Goal: Task Accomplishment & Management: Use online tool/utility

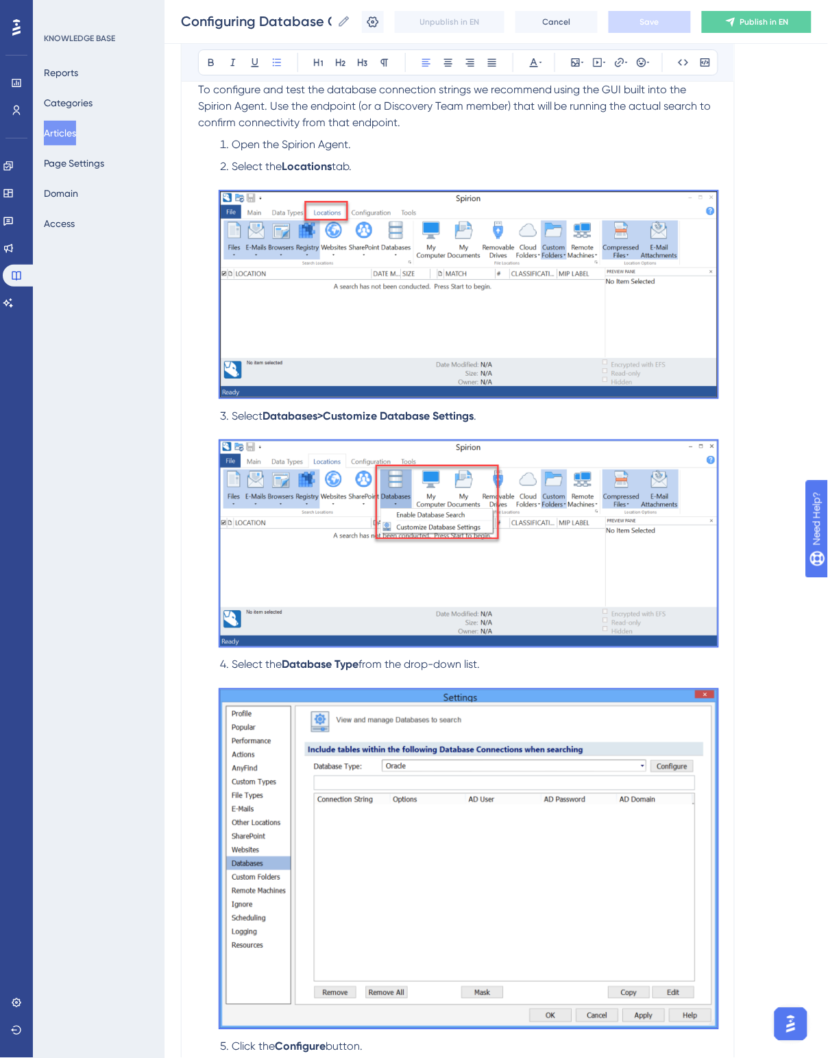
click at [348, 149] on span "Open the Spirion Agent." at bounding box center [291, 144] width 119 height 13
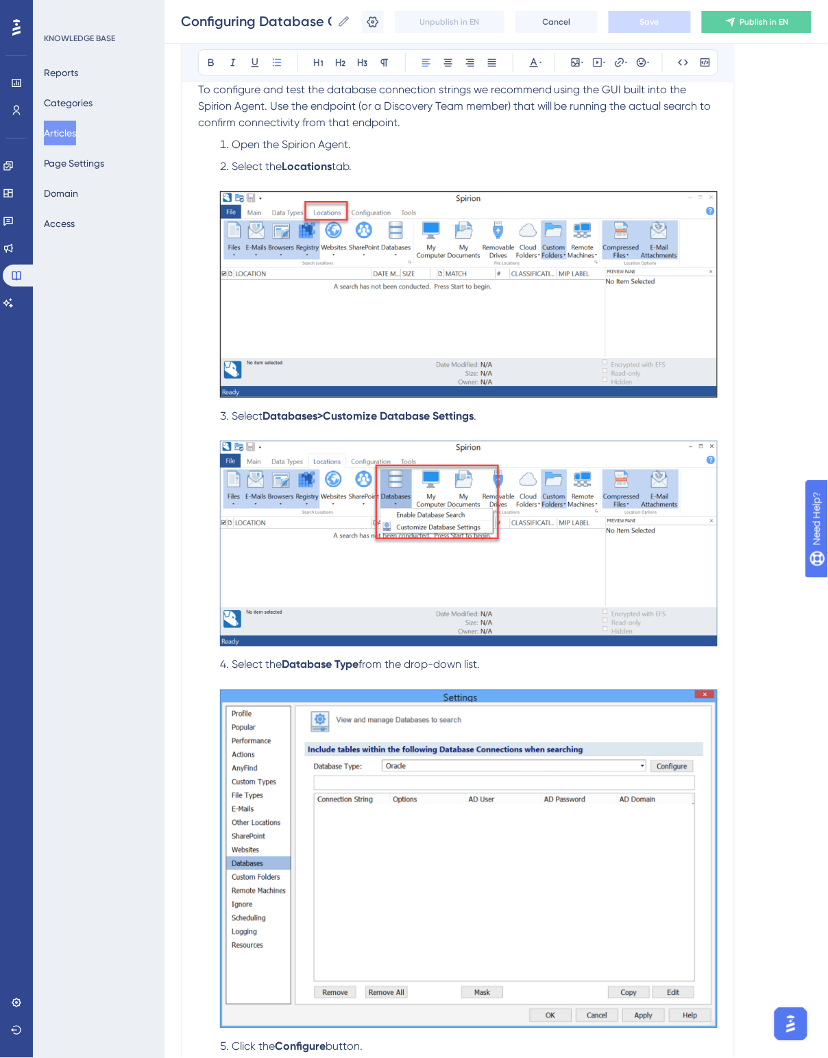
click at [354, 149] on li "Open the Spirion Agent." at bounding box center [466, 144] width 503 height 16
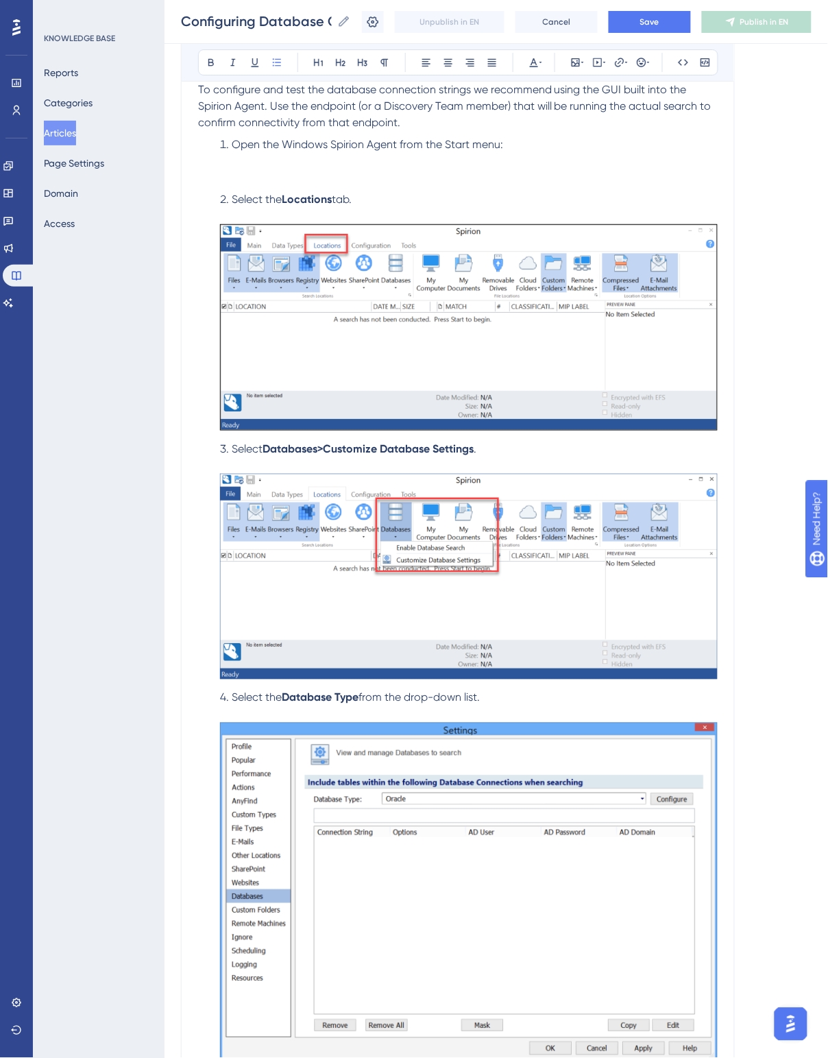
click at [290, 169] on li "Open the Windows Spirion Agent from the Start menu:" at bounding box center [466, 160] width 503 height 49
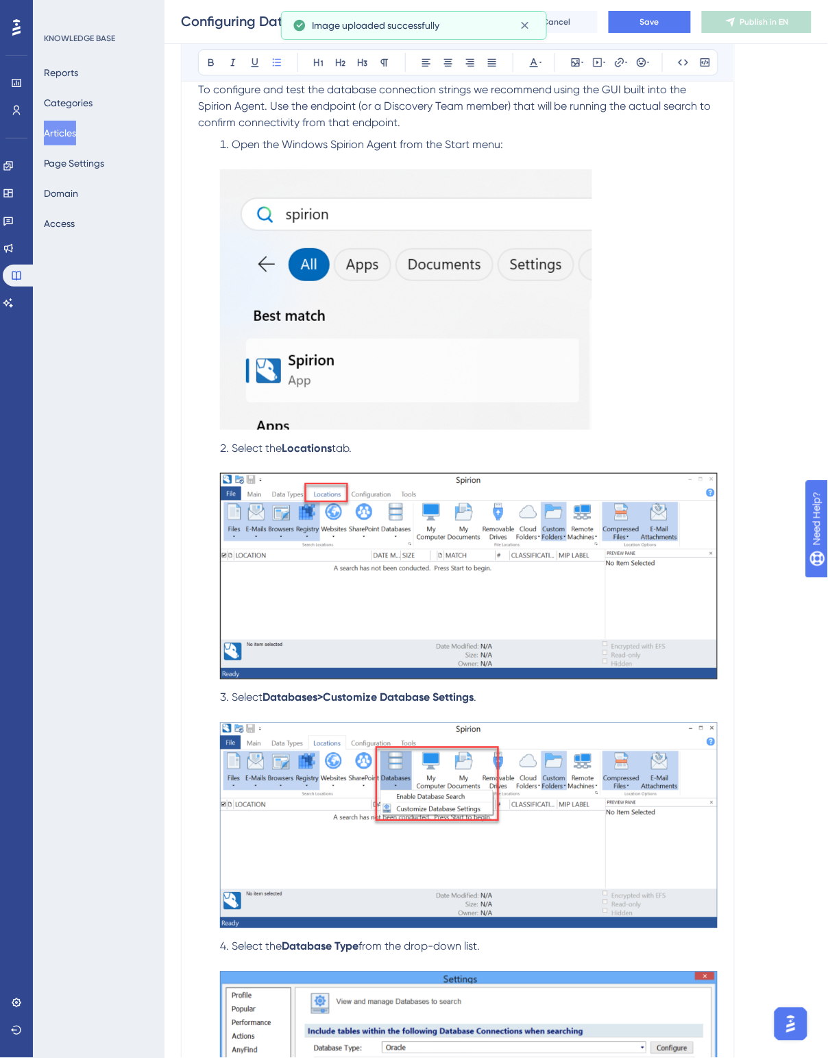
click at [401, 265] on img at bounding box center [406, 299] width 372 height 261
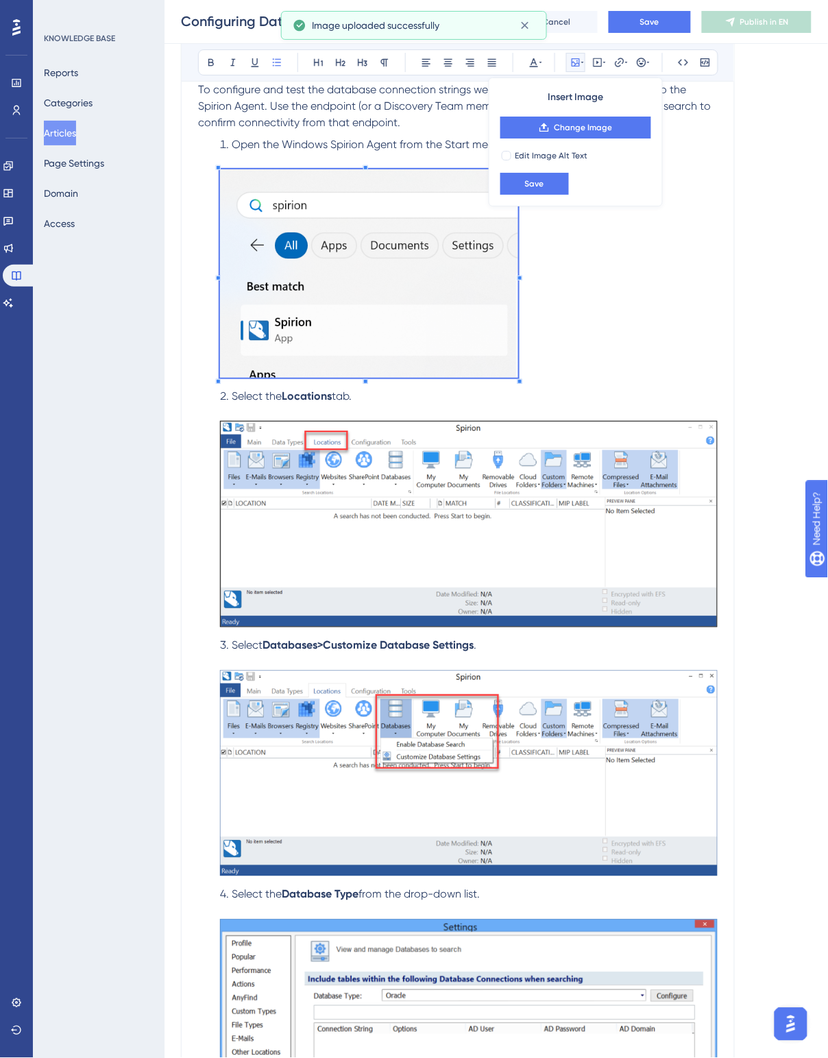
click at [519, 372] on li "Open the Windows Spirion Agent from the Start menu:" at bounding box center [466, 259] width 503 height 246
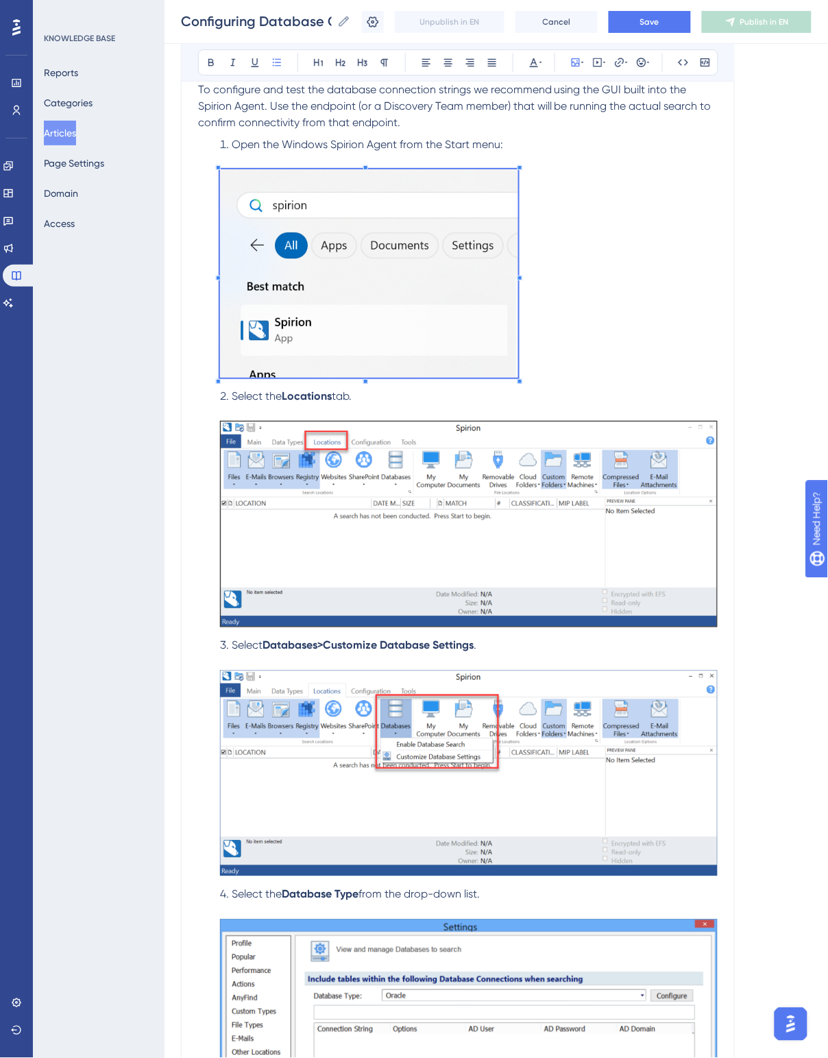
click at [409, 257] on img at bounding box center [369, 273] width 298 height 208
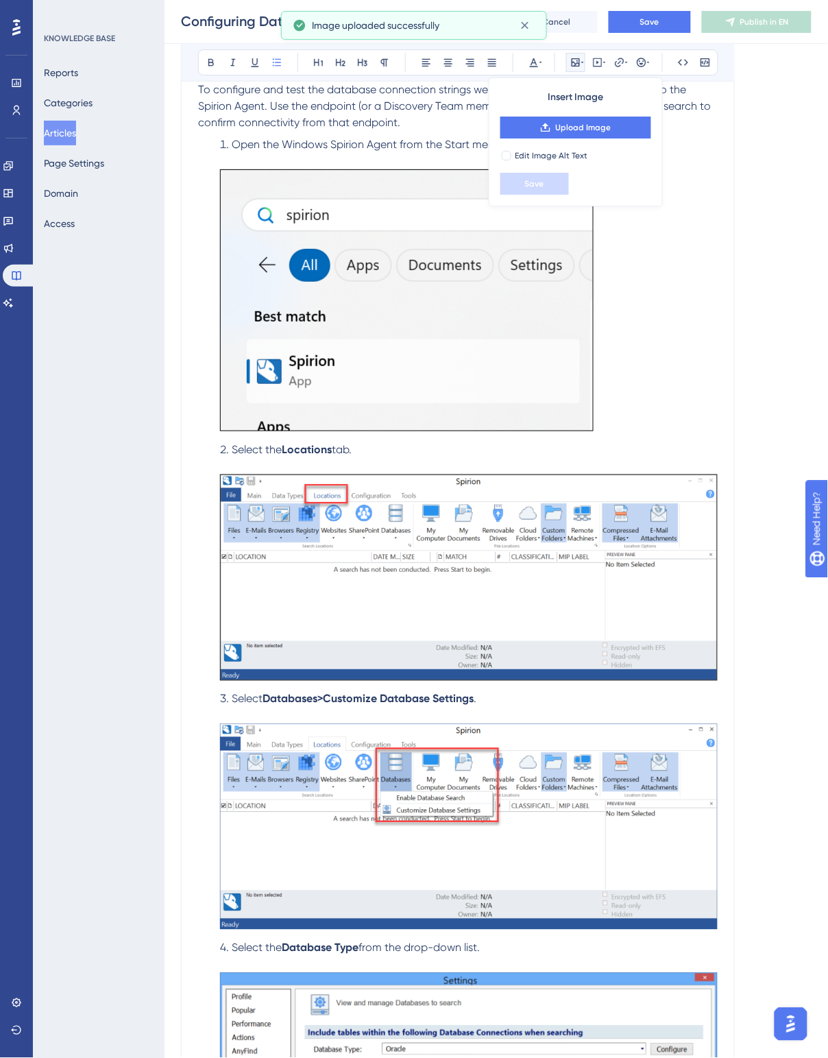
click at [640, 312] on li "Open the Windows Spirion Agent from the Start menu:" at bounding box center [466, 286] width 503 height 300
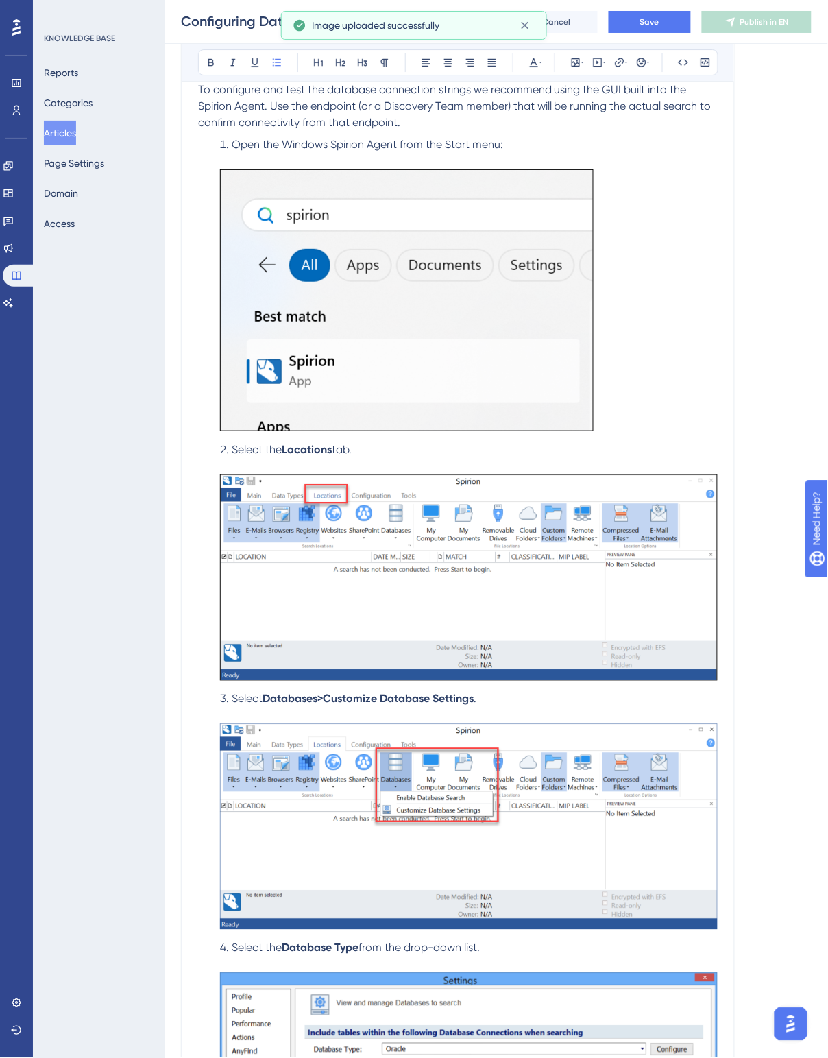
click at [470, 311] on img at bounding box center [407, 300] width 374 height 262
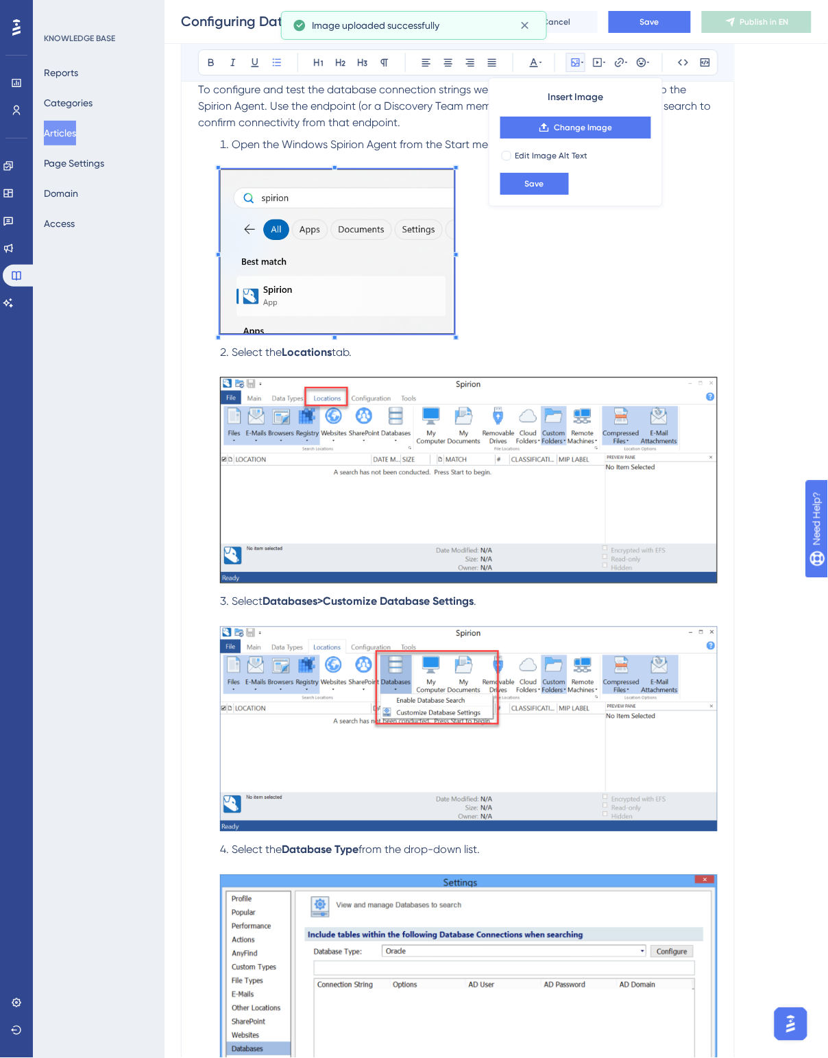
click at [455, 322] on li "Open the Windows Spirion Agent from the Start menu:" at bounding box center [466, 237] width 503 height 202
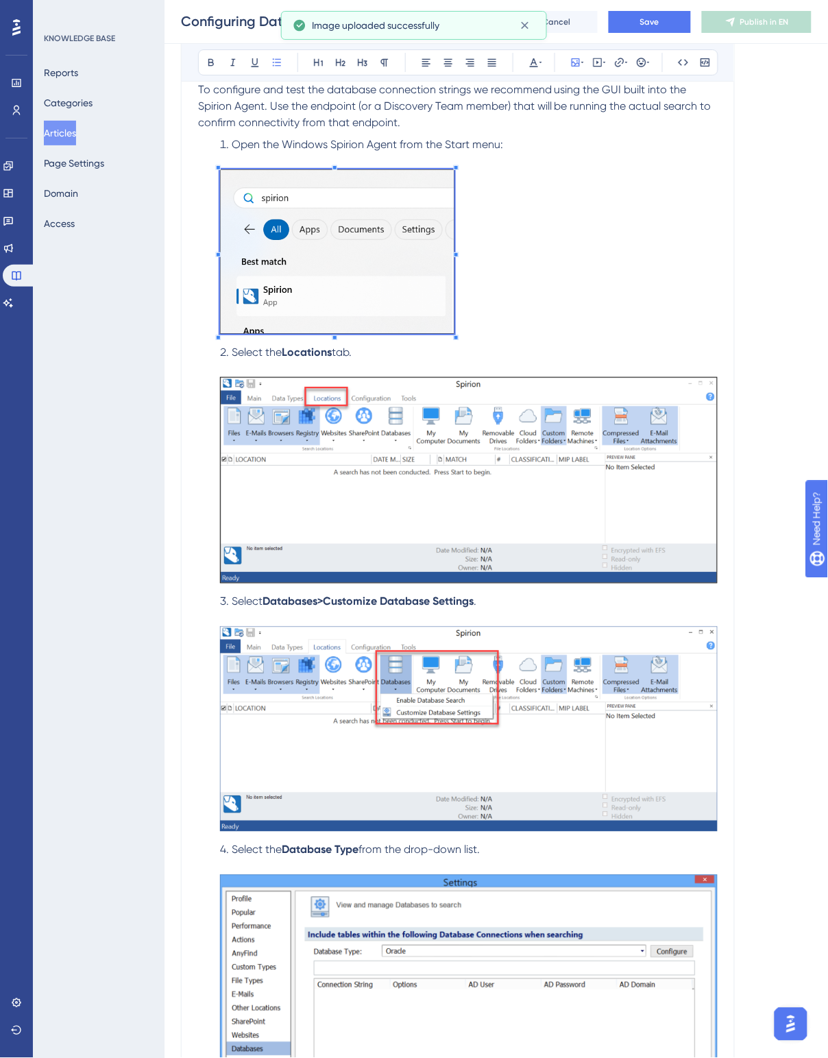
click at [326, 117] on span "To configure and test the database connection strings we recommend using the GU…" at bounding box center [456, 106] width 516 height 46
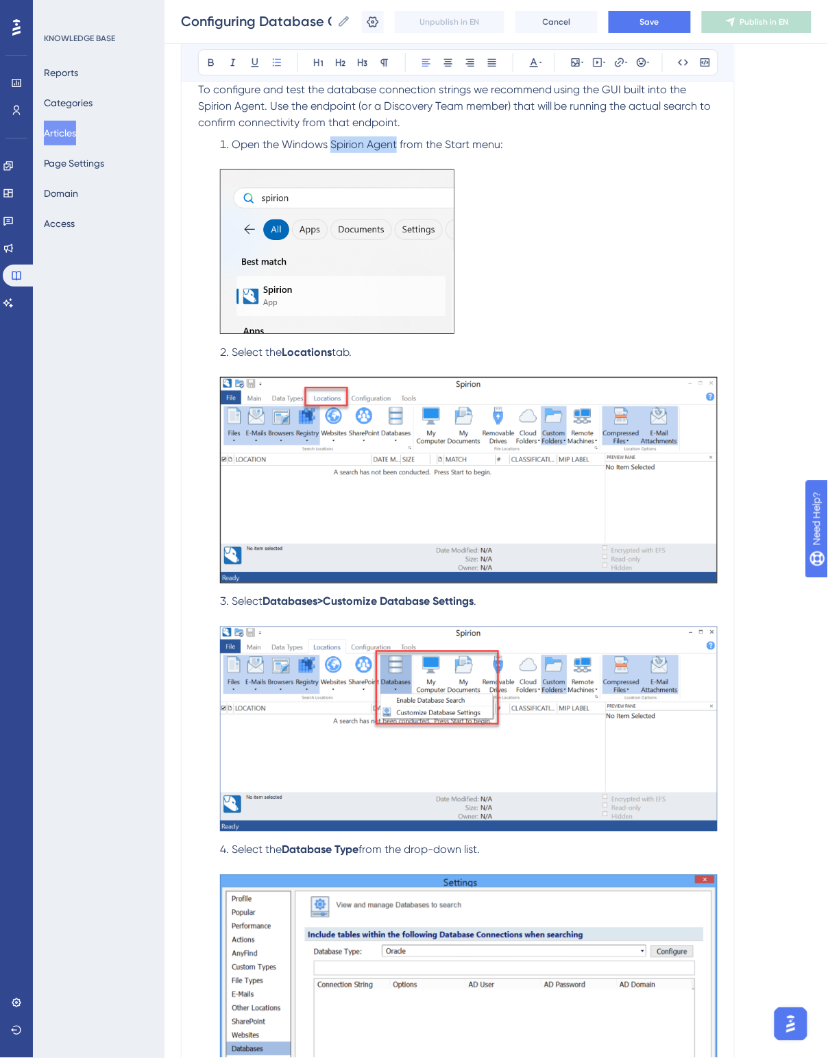
drag, startPoint x: 331, startPoint y: 145, endPoint x: 396, endPoint y: 144, distance: 65.8
click at [396, 144] on span "Open the Windows Spirion Agent from the Start menu:" at bounding box center [368, 144] width 272 height 13
click at [498, 151] on span "from the Start menu:" at bounding box center [449, 144] width 104 height 13
click at [641, 25] on span "Save" at bounding box center [650, 21] width 19 height 11
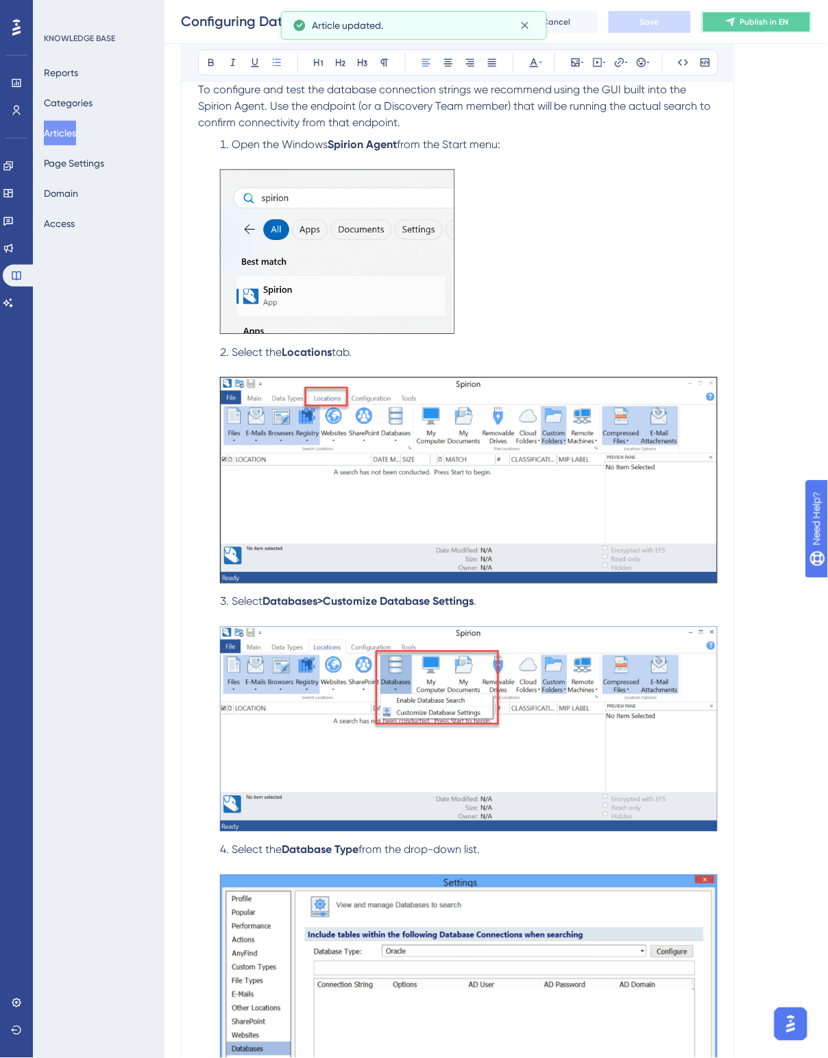
click at [759, 24] on span "Publish in EN" at bounding box center [765, 21] width 49 height 11
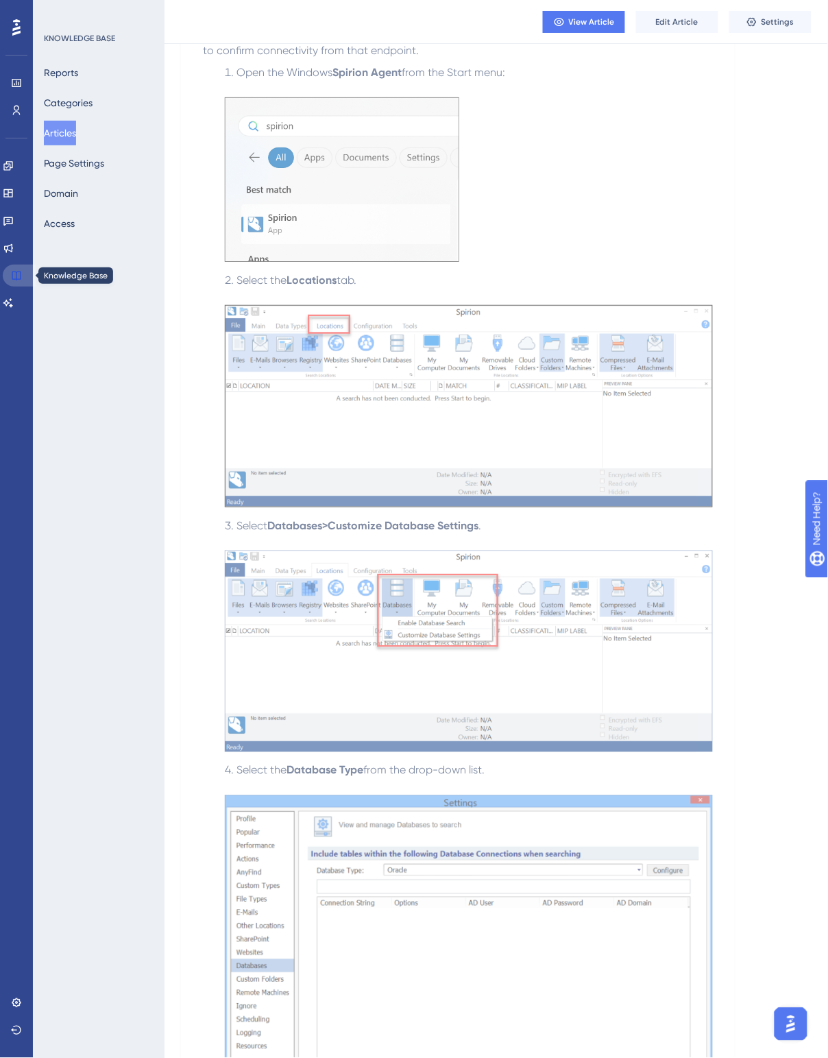
click at [17, 271] on icon at bounding box center [16, 275] width 11 height 11
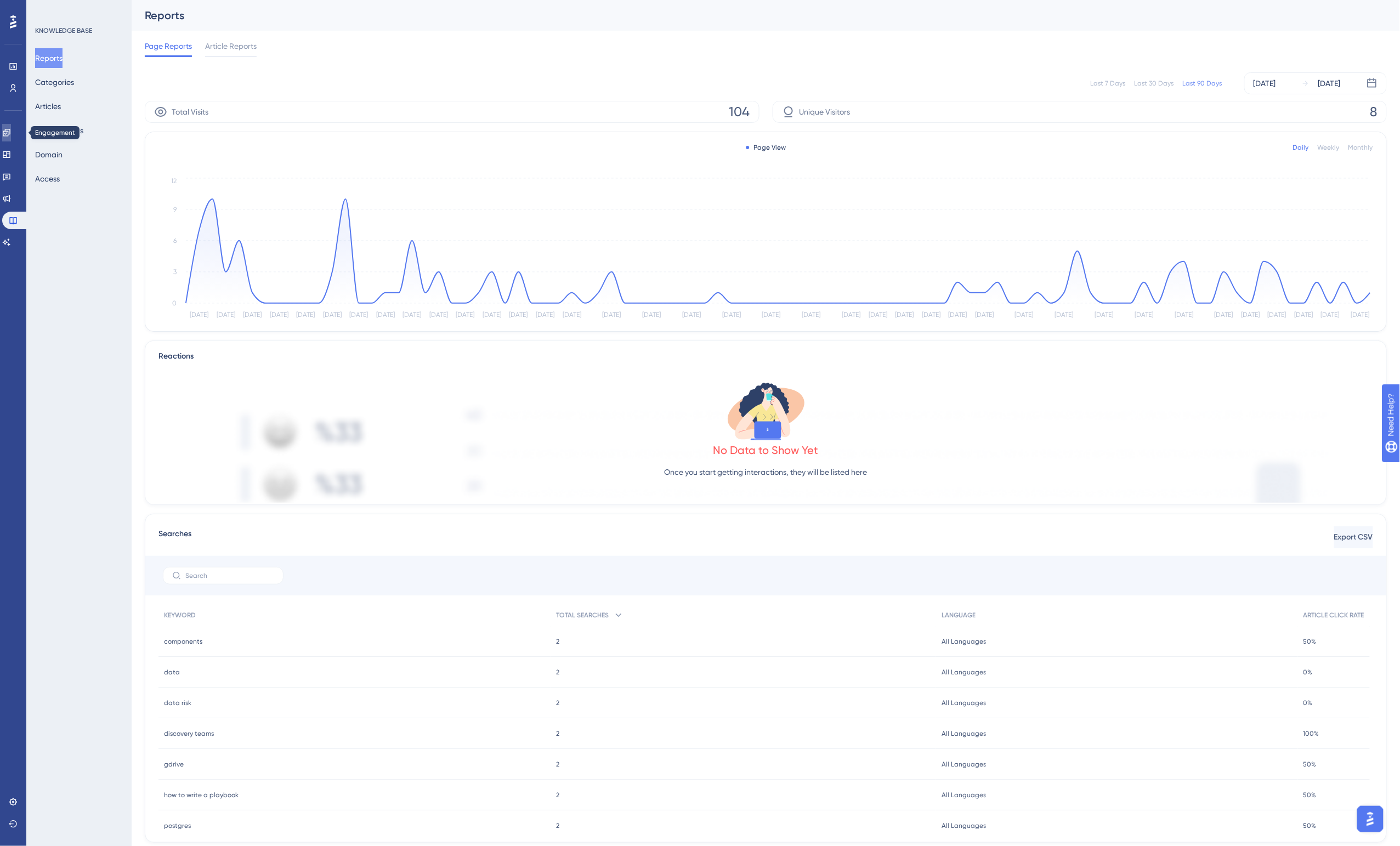
click at [10, 137] on link at bounding box center [6, 133] width 9 height 18
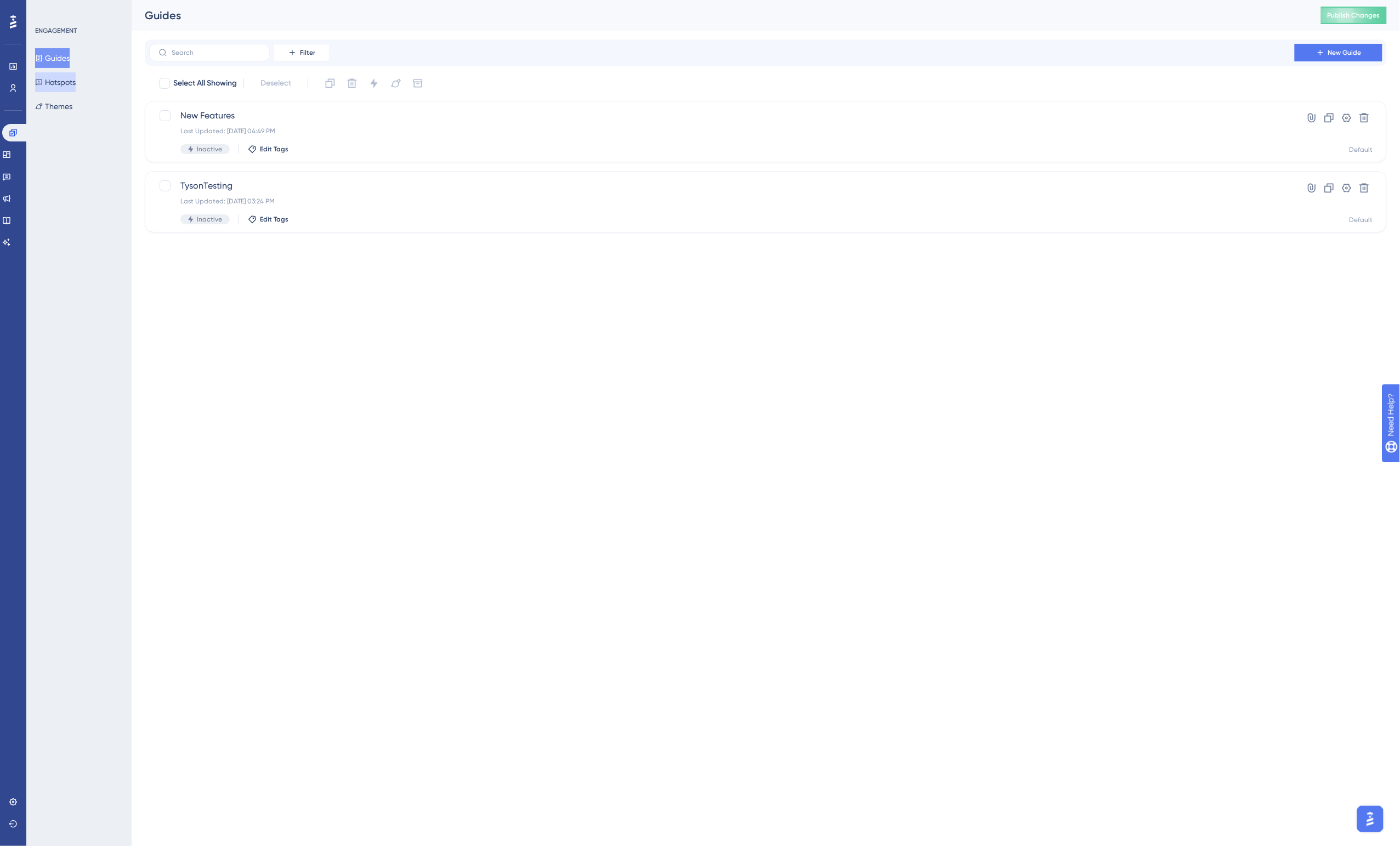
click at [71, 83] on button "Hotspots" at bounding box center [55, 82] width 41 height 20
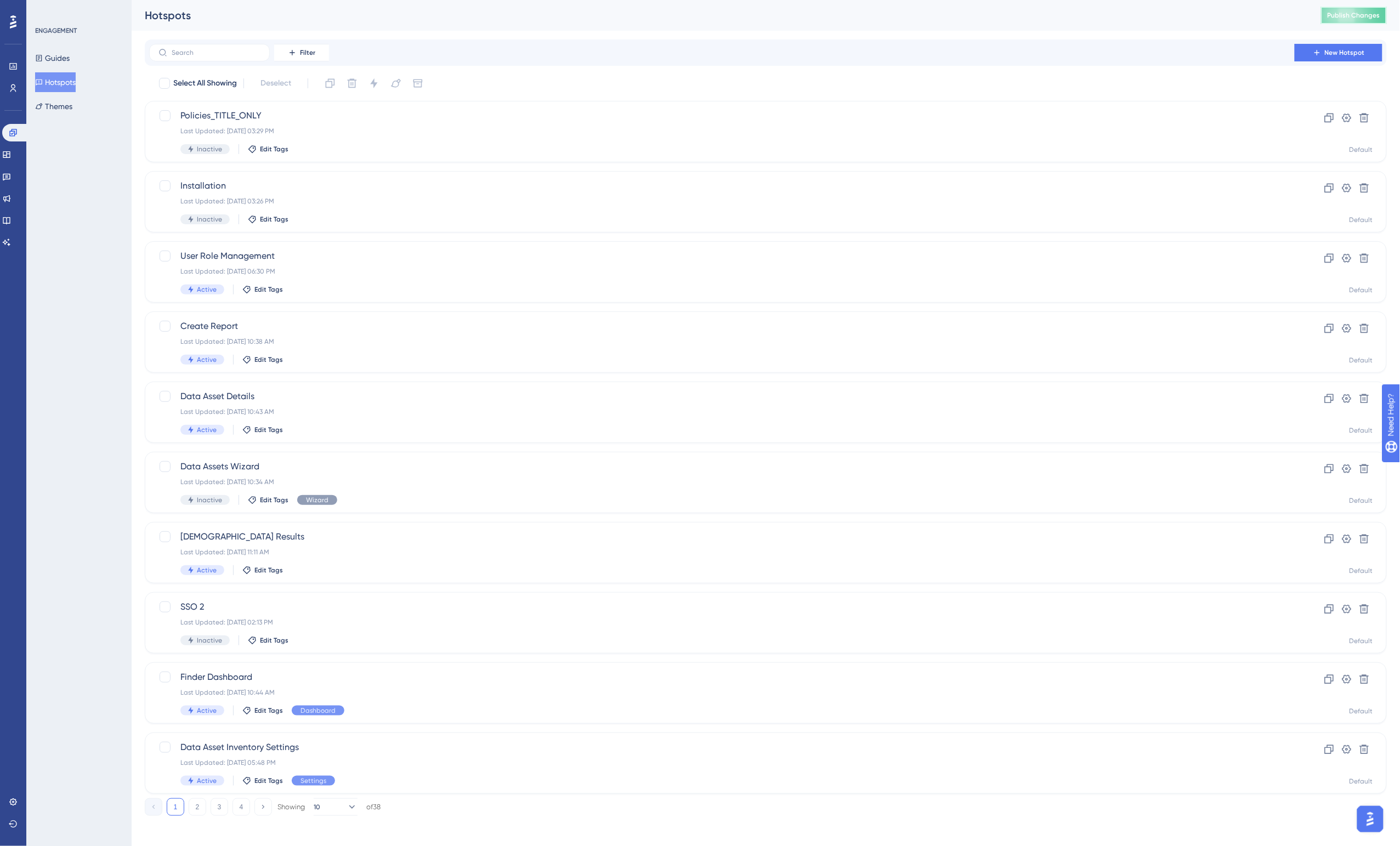
click at [662, 11] on button "Publish Changes" at bounding box center [1354, 15] width 66 height 18
